Goal: Transaction & Acquisition: Purchase product/service

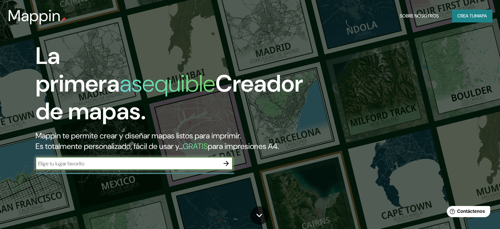
click at [125, 167] on input "text" at bounding box center [128, 164] width 184 height 8
click at [260, 212] on icon at bounding box center [260, 215] width 12 height 12
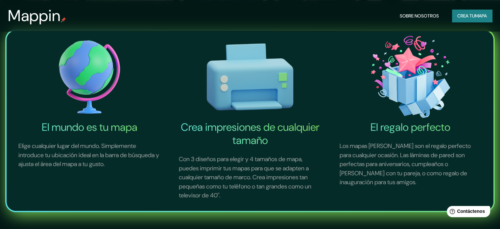
scroll to position [229, 0]
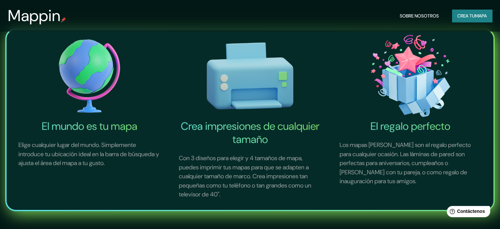
click at [260, 212] on div "El mundo es tu mapa Elige cualquier lugar del mundo. Simplemente introduce tu u…" at bounding box center [250, 119] width 500 height 239
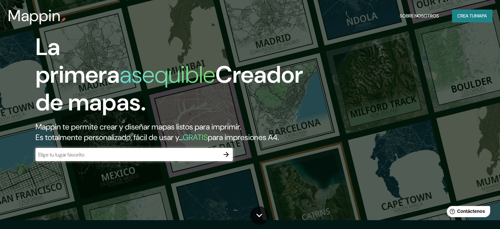
scroll to position [0, 0]
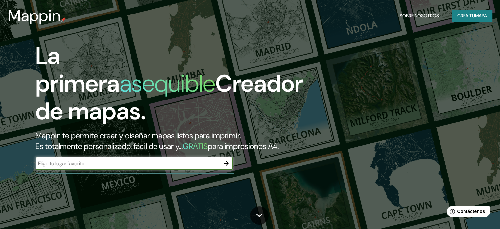
click at [96, 167] on input "text" at bounding box center [128, 164] width 184 height 8
type input "[GEOGRAPHIC_DATA][PERSON_NAME]"
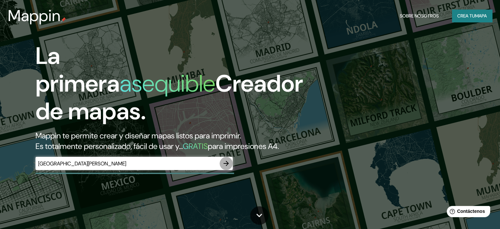
click at [225, 167] on icon "button" at bounding box center [226, 163] width 8 height 8
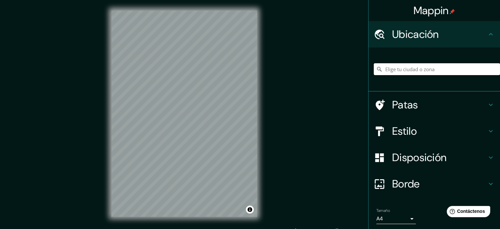
click at [404, 67] on input "Elige tu ciudad o zona" at bounding box center [437, 69] width 126 height 12
click at [400, 26] on div "Ubicación" at bounding box center [435, 34] width 132 height 26
click at [401, 37] on font "Ubicación" at bounding box center [415, 34] width 47 height 14
drag, startPoint x: 437, startPoint y: 76, endPoint x: 434, endPoint y: 70, distance: 6.2
click at [436, 74] on div at bounding box center [437, 69] width 126 height 33
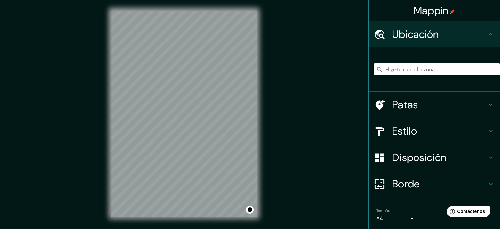
click at [434, 68] on input "Elige tu ciudad o zona" at bounding box center [437, 69] width 126 height 12
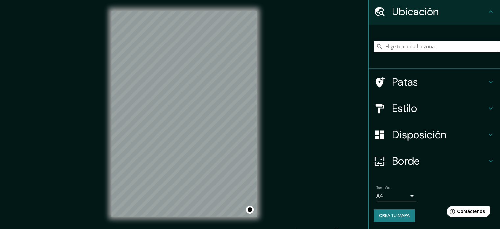
click at [387, 187] on div "Tamaño A4 single" at bounding box center [396, 193] width 39 height 16
click at [391, 195] on body "Mappin Ubicación Patas Estilo Disposición Borde Elige un borde. Consejo : puede…" at bounding box center [250, 114] width 500 height 229
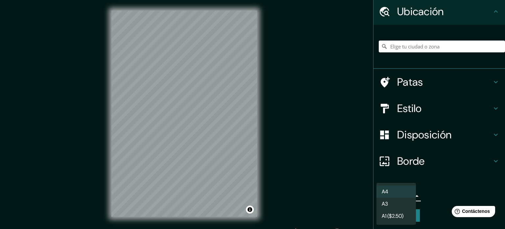
click at [353, 184] on div at bounding box center [252, 114] width 505 height 229
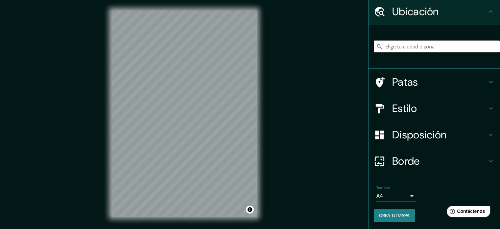
click at [431, 47] on input "Elige tu ciudad o zona" at bounding box center [437, 46] width 126 height 12
click at [431, 45] on input "[GEOGRAPHIC_DATA], provincia [PERSON_NAME][GEOGRAPHIC_DATA], [GEOGRAPHIC_DATA]" at bounding box center [437, 46] width 126 height 12
click at [405, 42] on input "[GEOGRAPHIC_DATA], [GEOGRAPHIC_DATA], [GEOGRAPHIC_DATA]" at bounding box center [437, 46] width 126 height 12
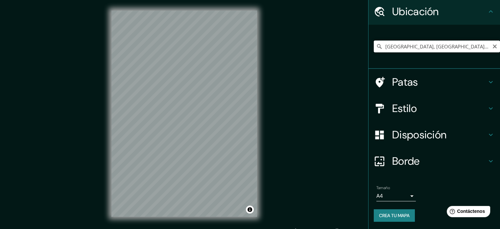
click at [405, 42] on input "[GEOGRAPHIC_DATA], [GEOGRAPHIC_DATA], [GEOGRAPHIC_DATA]" at bounding box center [437, 46] width 126 height 12
click at [404, 42] on input "[GEOGRAPHIC_DATA], [GEOGRAPHIC_DATA], [GEOGRAPHIC_DATA]" at bounding box center [437, 46] width 126 height 12
paste input "Reserva Territorial Atlixcáyotl, Heroica [GEOGRAPHIC_DATA][PERSON_NAME], [GEOGR…"
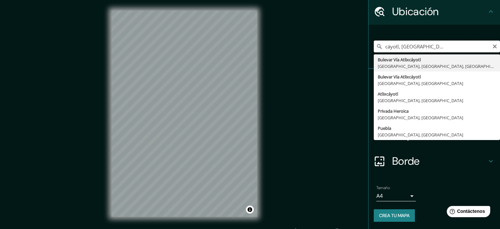
scroll to position [0, 0]
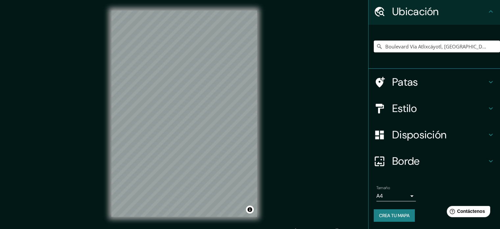
type input "Boulevard Vía Atlixcáyotl, [GEOGRAPHIC_DATA], [GEOGRAPHIC_DATA], [GEOGRAPHIC_DA…"
click at [428, 45] on input "Boulevard Vía Atlixcáyotl, [GEOGRAPHIC_DATA], [GEOGRAPHIC_DATA], [GEOGRAPHIC_DA…" at bounding box center [437, 46] width 126 height 12
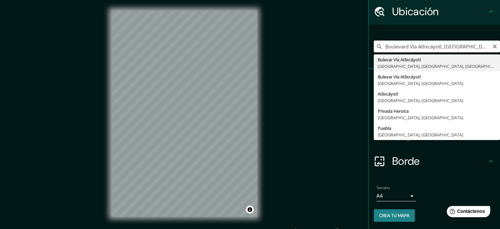
click at [492, 50] on input "Boulevard Vía Atlixcáyotl, [GEOGRAPHIC_DATA], [GEOGRAPHIC_DATA], [GEOGRAPHIC_DA…" at bounding box center [437, 46] width 126 height 12
drag, startPoint x: 491, startPoint y: 47, endPoint x: 480, endPoint y: 46, distance: 11.9
click at [492, 47] on icon "Claro" at bounding box center [494, 46] width 5 height 5
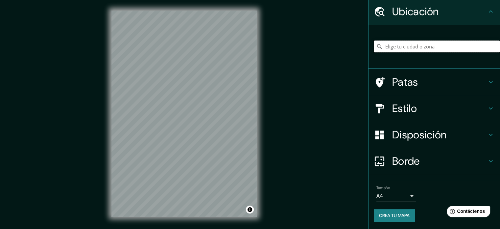
paste input "Reserva Territorial Atlixcáyotl, [GEOGRAPHIC_DATA][PERSON_NAME], [GEOGRAPHIC_DA…"
click at [421, 50] on input "[GEOGRAPHIC_DATA], [GEOGRAPHIC_DATA], [GEOGRAPHIC_DATA], [GEOGRAPHIC_DATA]" at bounding box center [437, 46] width 126 height 12
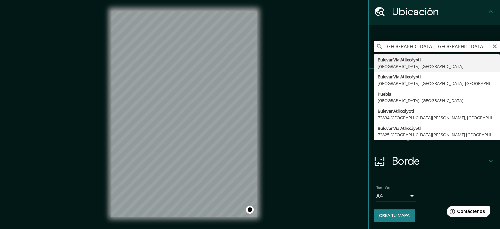
click at [421, 50] on input "[GEOGRAPHIC_DATA], [GEOGRAPHIC_DATA], [GEOGRAPHIC_DATA], [GEOGRAPHIC_DATA]" at bounding box center [437, 46] width 126 height 12
paste input "[PERSON_NAME] [STREET_ADDRESS][PERSON_NAME]"
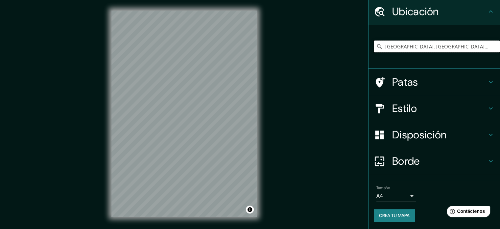
type input "[GEOGRAPHIC_DATA], [GEOGRAPHIC_DATA], [GEOGRAPHIC_DATA]"
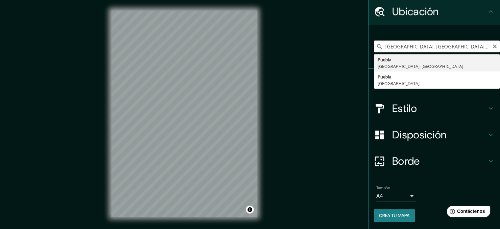
click at [426, 46] on input "[GEOGRAPHIC_DATA], [GEOGRAPHIC_DATA], [GEOGRAPHIC_DATA]" at bounding box center [437, 46] width 126 height 12
drag, startPoint x: 441, startPoint y: 45, endPoint x: 357, endPoint y: 50, distance: 84.4
click at [357, 50] on div "Mappin Ubicación [GEOGRAPHIC_DATA], [GEOGRAPHIC_DATA], [GEOGRAPHIC_DATA] [GEOGR…" at bounding box center [250, 118] width 500 height 237
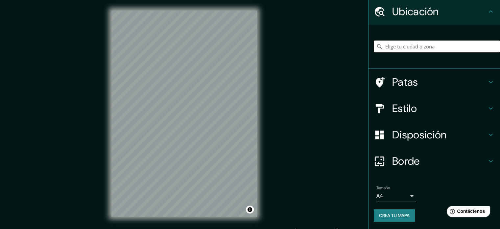
paste input "[STREET_ADDRESS][PERSON_NAME][PERSON_NAME]"
drag, startPoint x: 438, startPoint y: 48, endPoint x: 347, endPoint y: 48, distance: 91.4
click at [347, 48] on div "Mappin Ubicación [GEOGRAPHIC_DATA], [GEOGRAPHIC_DATA], [GEOGRAPHIC_DATA] [GEOGR…" at bounding box center [250, 118] width 500 height 237
paste input "[STREET_ADDRESS][PERSON_NAME][PERSON_NAME]"
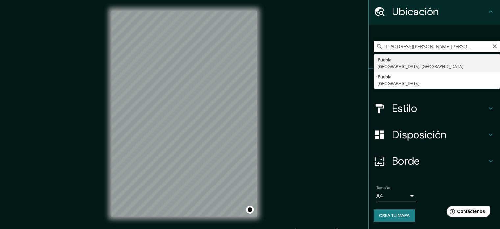
type input "[GEOGRAPHIC_DATA], [GEOGRAPHIC_DATA], [GEOGRAPHIC_DATA]"
